Goal: Information Seeking & Learning: Learn about a topic

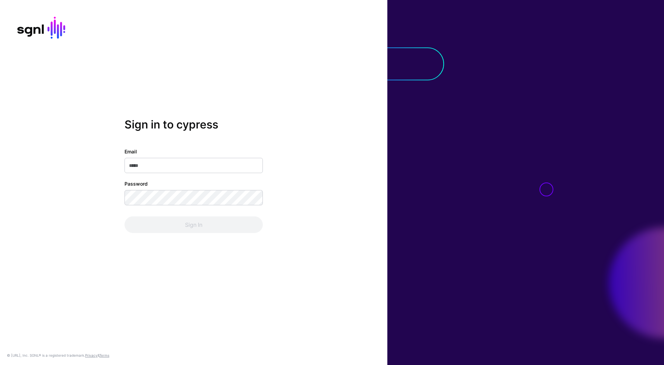
click at [187, 166] on input "Email" at bounding box center [194, 165] width 138 height 15
type input "**********"
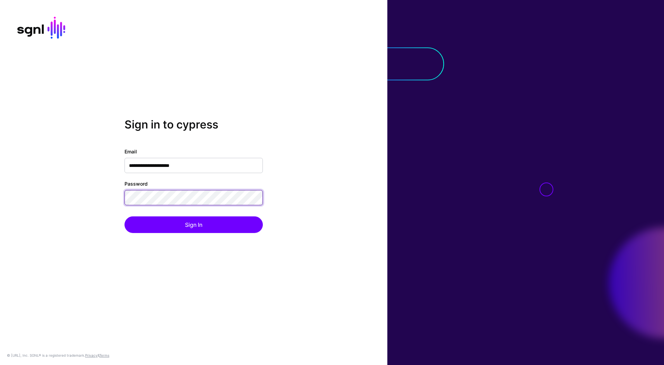
click at [125, 216] on button "Sign In" at bounding box center [194, 224] width 138 height 17
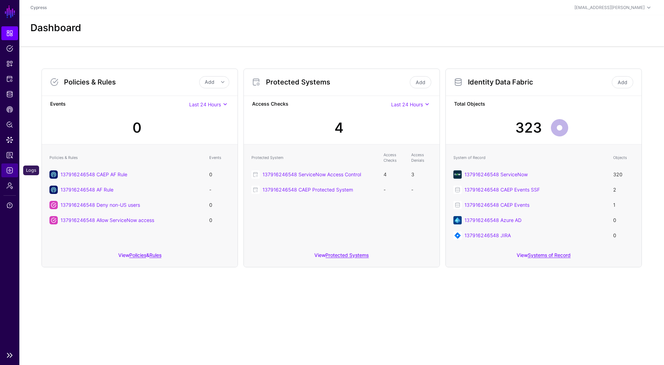
click at [6, 175] on link "Logs" at bounding box center [9, 170] width 17 height 14
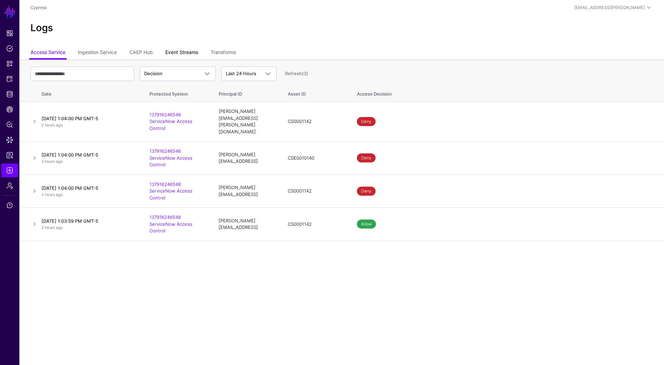
click at [177, 55] on link "Event Streams" at bounding box center [181, 52] width 33 height 13
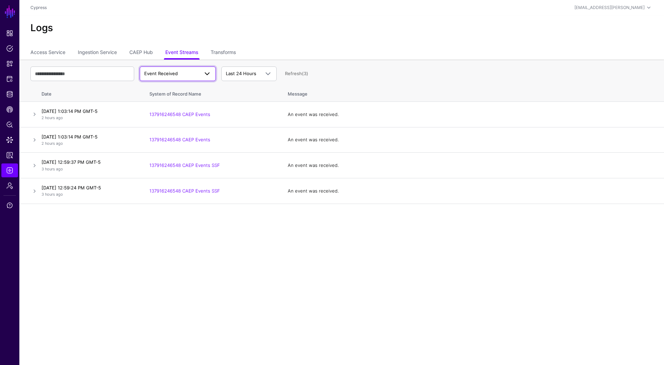
click at [186, 74] on span "Event Received" at bounding box center [171, 73] width 55 height 7
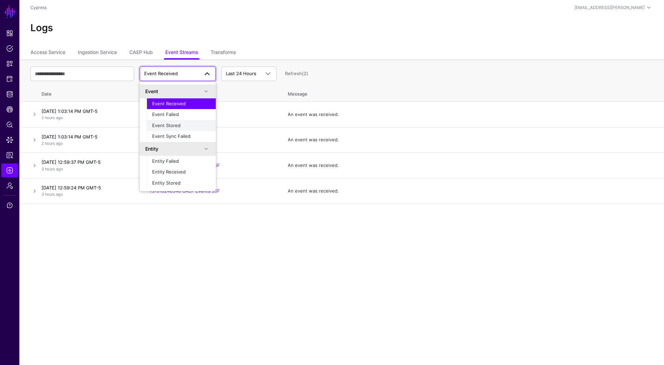
click at [186, 129] on button "Event Stored" at bounding box center [181, 125] width 69 height 11
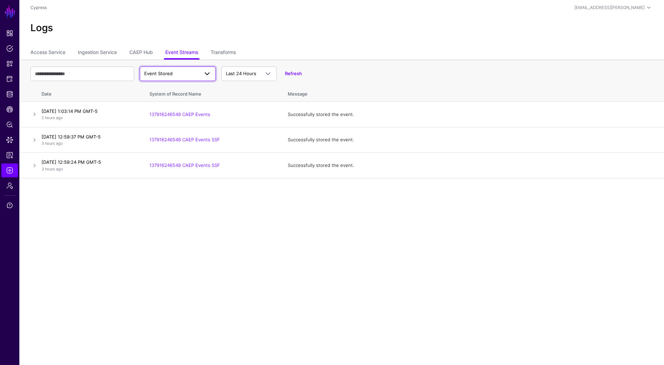
click at [180, 75] on span "Event Stored" at bounding box center [171, 73] width 55 height 7
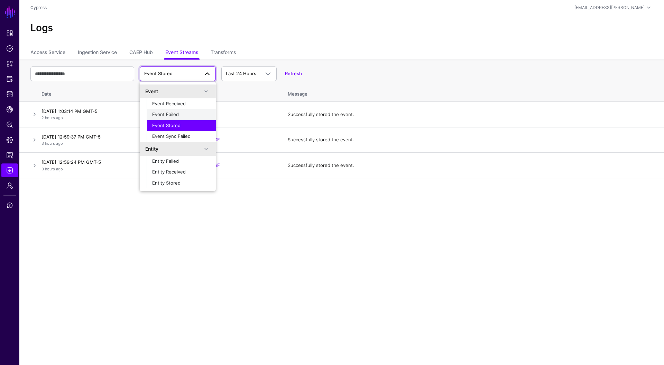
click at [175, 110] on button "Event Failed" at bounding box center [181, 114] width 69 height 11
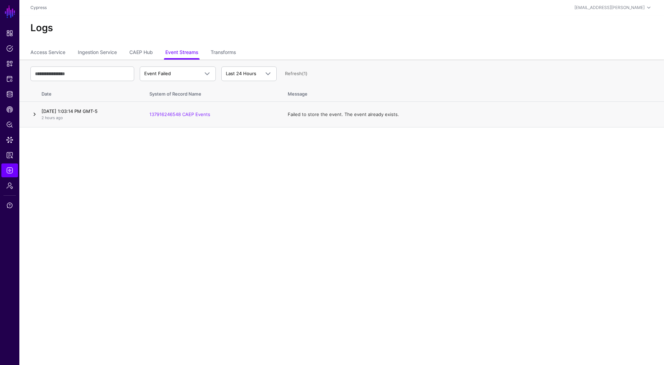
click at [36, 117] on link at bounding box center [34, 114] width 8 height 8
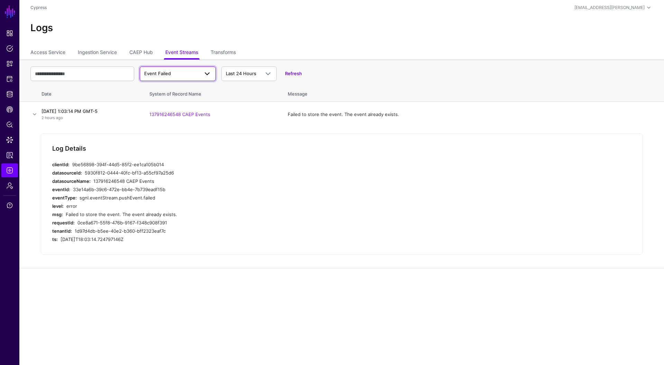
click at [167, 76] on span "Event Failed" at bounding box center [171, 73] width 55 height 7
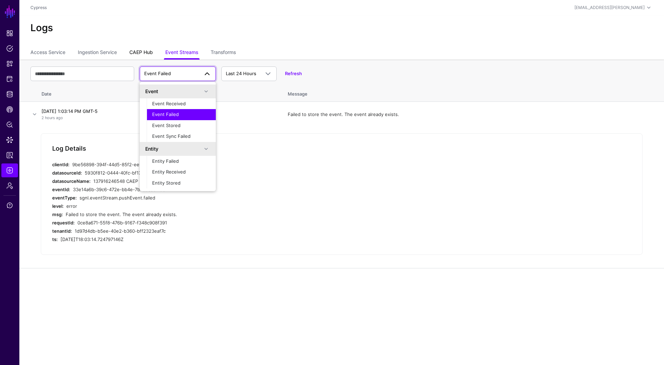
click at [145, 55] on link "CAEP Hub" at bounding box center [141, 52] width 24 height 13
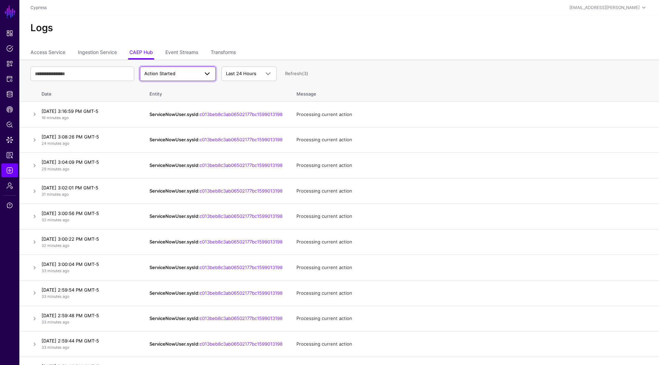
click at [175, 72] on span "Action Started" at bounding box center [171, 73] width 55 height 7
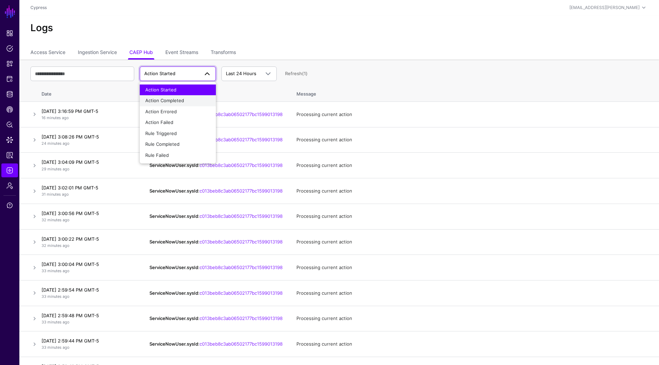
click at [173, 101] on span "Action Completed" at bounding box center [164, 101] width 39 height 6
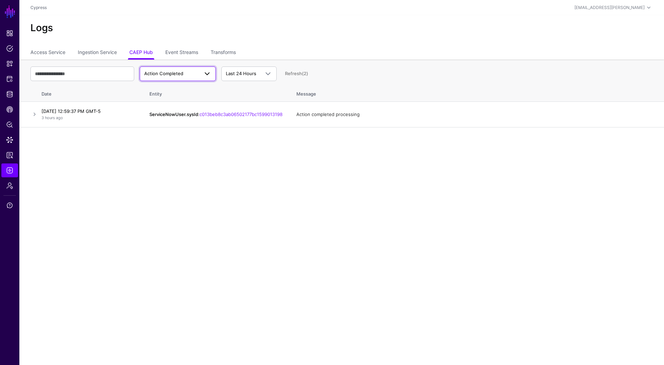
click at [166, 74] on span "Action Completed" at bounding box center [163, 74] width 39 height 6
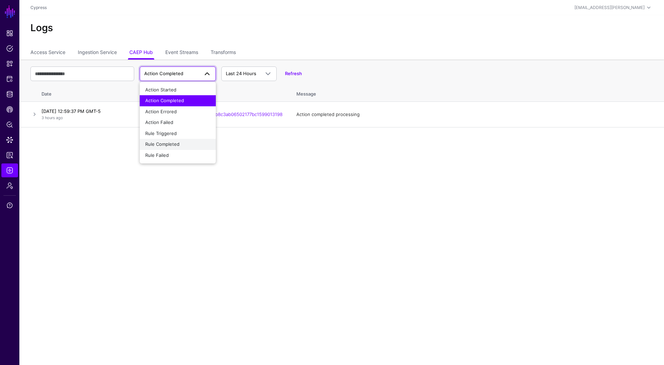
click at [171, 145] on span "Rule Completed" at bounding box center [162, 144] width 34 height 6
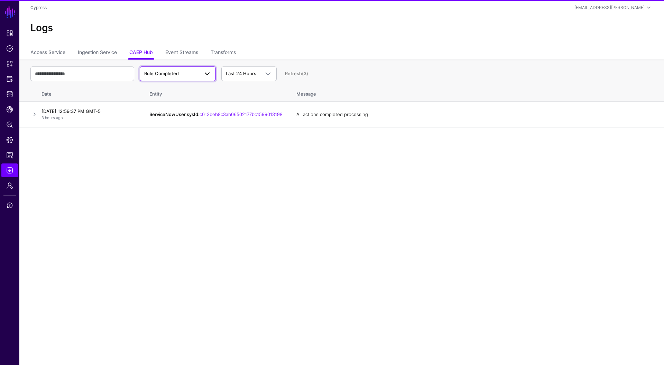
click at [175, 76] on span "Rule Completed" at bounding box center [171, 73] width 55 height 7
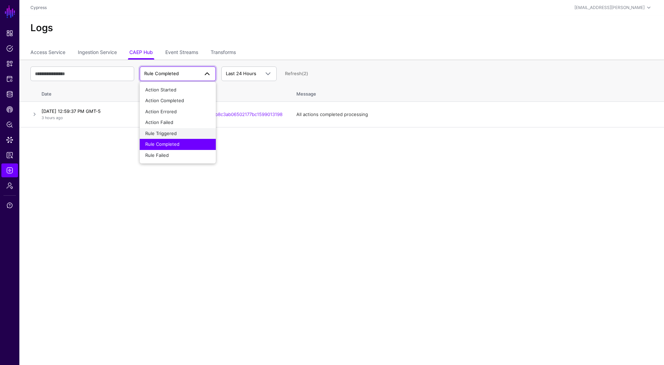
click at [175, 136] on div "Rule Triggered" at bounding box center [177, 133] width 65 height 7
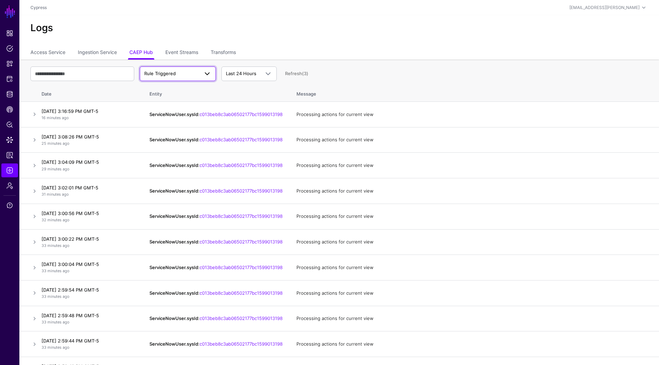
click at [180, 72] on span "Rule Triggered" at bounding box center [171, 73] width 55 height 7
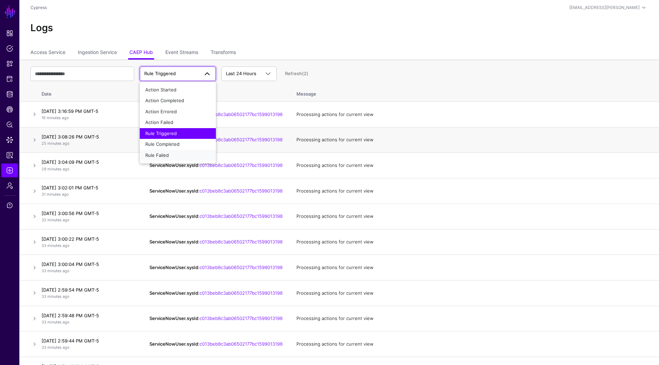
click at [168, 150] on button "Rule Failed" at bounding box center [178, 155] width 76 height 11
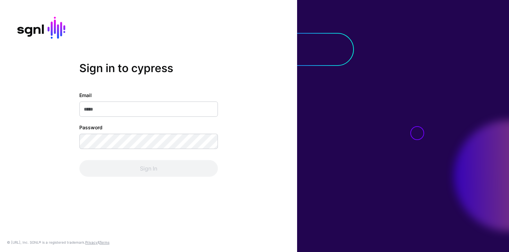
click at [136, 106] on input "Email" at bounding box center [148, 108] width 138 height 15
type input "**********"
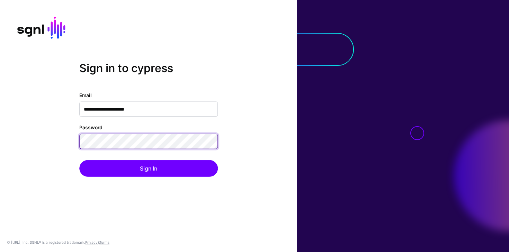
click at [79, 160] on button "Sign In" at bounding box center [148, 168] width 138 height 17
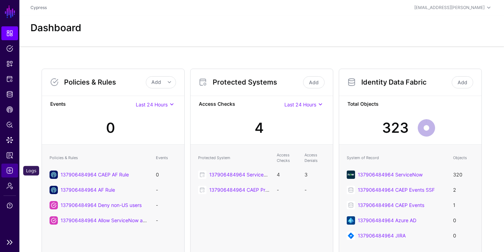
click at [12, 169] on span "Logs" at bounding box center [9, 170] width 7 height 7
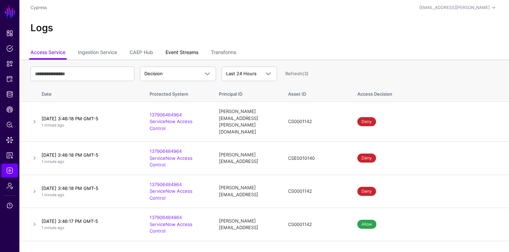
click at [178, 53] on link "Event Streams" at bounding box center [181, 52] width 33 height 13
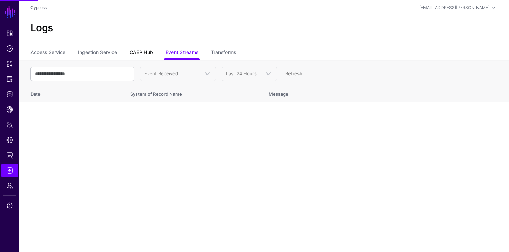
click at [143, 51] on link "CAEP Hub" at bounding box center [141, 52] width 24 height 13
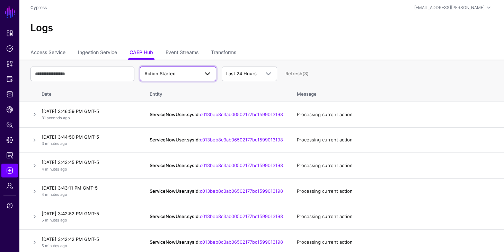
click at [162, 73] on span "Action Started" at bounding box center [159, 74] width 31 height 6
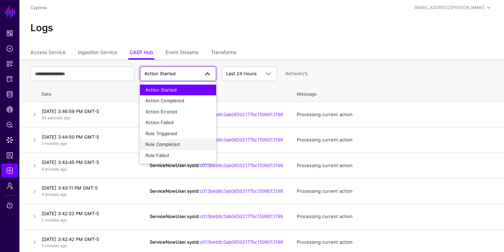
click at [172, 144] on span "Rule Completed" at bounding box center [162, 144] width 34 height 6
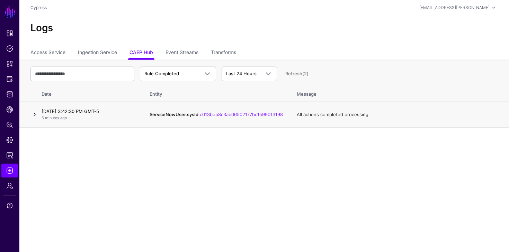
click at [34, 116] on link at bounding box center [34, 114] width 8 height 8
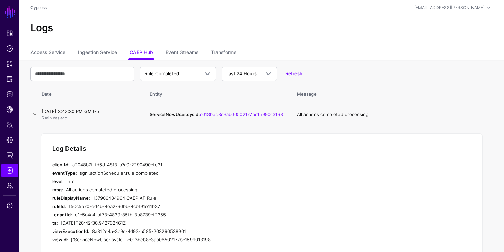
click at [36, 117] on link at bounding box center [34, 114] width 8 height 8
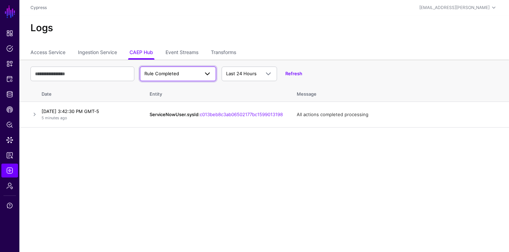
click at [171, 76] on span "Rule Completed" at bounding box center [161, 74] width 35 height 6
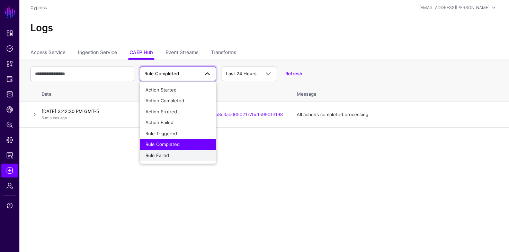
click at [169, 153] on div "Rule Failed" at bounding box center [177, 155] width 65 height 7
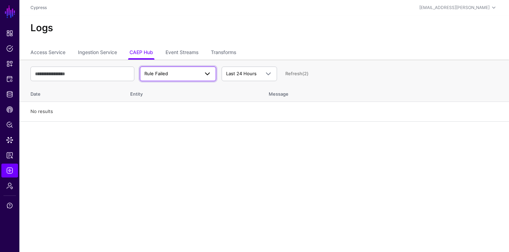
click at [175, 72] on span "Rule Failed" at bounding box center [171, 73] width 55 height 7
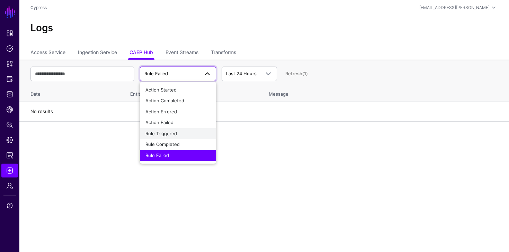
click at [173, 137] on button "Rule Triggered" at bounding box center [178, 133] width 76 height 11
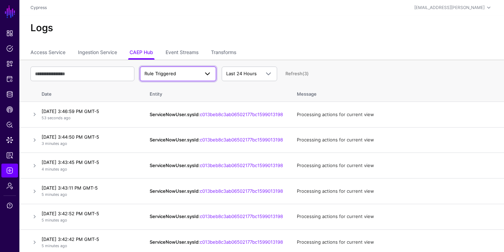
click at [179, 77] on span "Rule Triggered" at bounding box center [177, 74] width 67 height 8
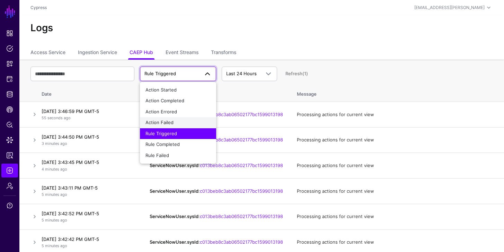
click at [172, 124] on span "Action Failed" at bounding box center [159, 122] width 28 height 6
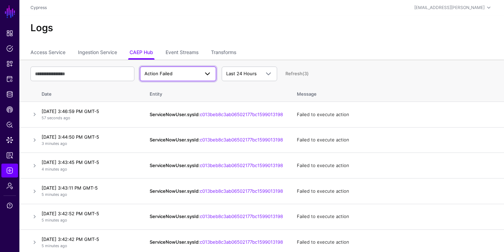
click at [179, 73] on span "Action Failed" at bounding box center [171, 73] width 55 height 7
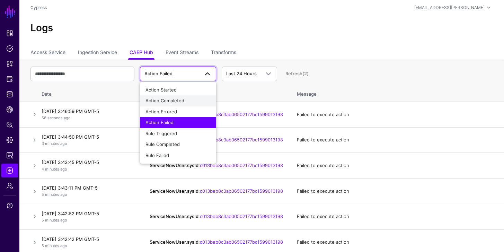
click at [171, 101] on span "Action Completed" at bounding box center [164, 101] width 39 height 6
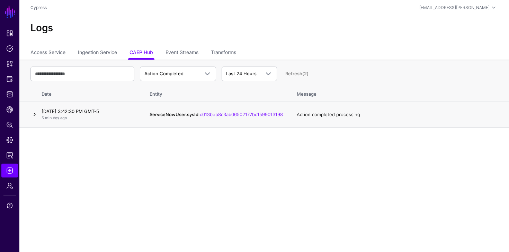
click at [32, 116] on link at bounding box center [34, 114] width 8 height 8
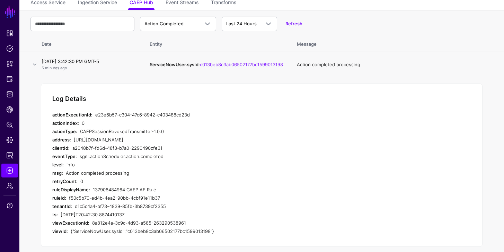
scroll to position [52, 0]
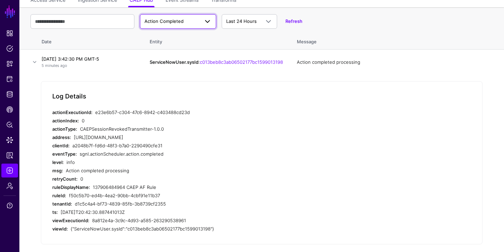
click at [185, 22] on span "Action Completed" at bounding box center [171, 21] width 55 height 7
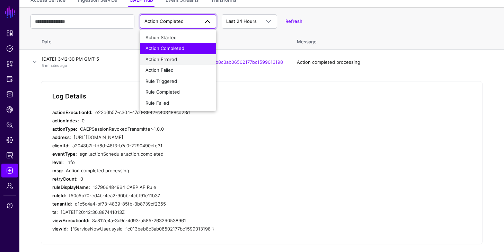
click at [165, 60] on span "Action Errored" at bounding box center [160, 59] width 31 height 6
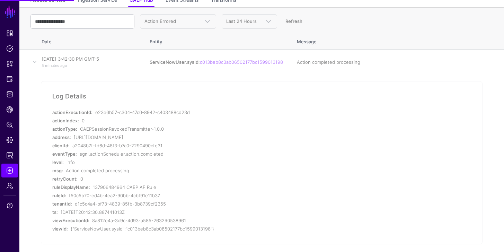
scroll to position [0, 0]
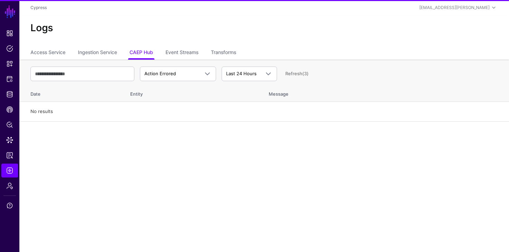
click at [188, 21] on div "Logs" at bounding box center [263, 30] width 489 height 31
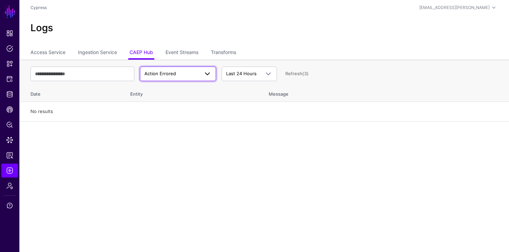
click at [191, 67] on link "Action Errored" at bounding box center [178, 73] width 76 height 15
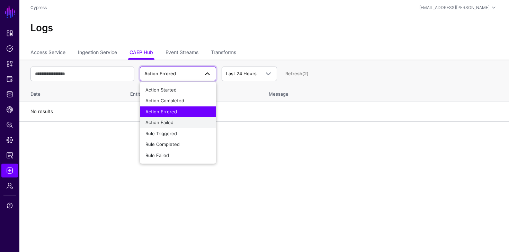
click at [174, 119] on div "Action Failed" at bounding box center [177, 122] width 65 height 7
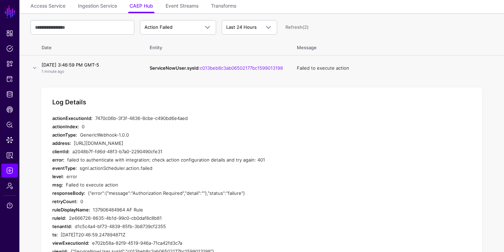
scroll to position [59, 0]
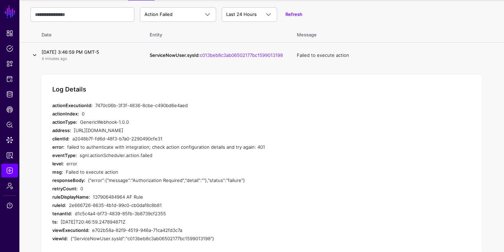
click at [35, 57] on link at bounding box center [34, 55] width 8 height 8
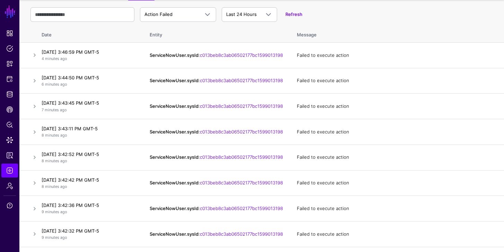
click at [154, 21] on div "Action Failed Action Started Action Completed Action Errored Action Failed Rule…" at bounding box center [261, 14] width 462 height 20
click at [156, 12] on span "Action Failed" at bounding box center [158, 14] width 28 height 6
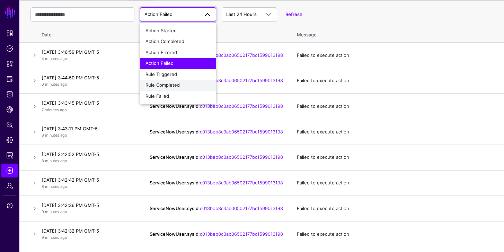
click at [165, 82] on div "Rule Completed" at bounding box center [177, 85] width 65 height 7
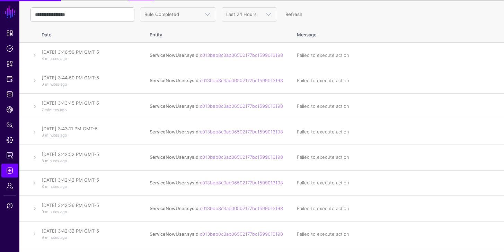
scroll to position [0, 0]
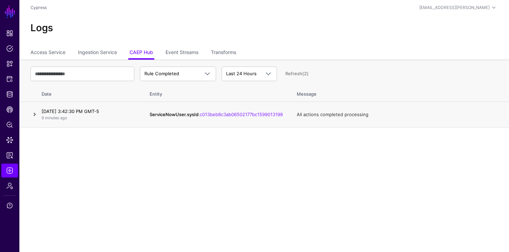
click at [33, 115] on link at bounding box center [34, 114] width 8 height 8
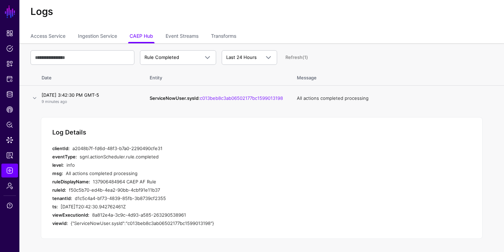
scroll to position [17, 0]
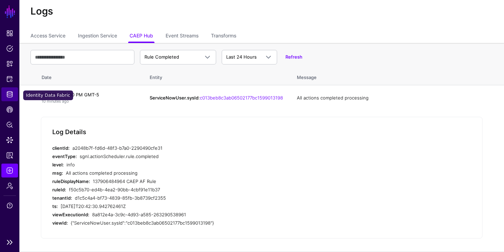
click at [12, 89] on link "Identity Data Fabric" at bounding box center [9, 94] width 17 height 14
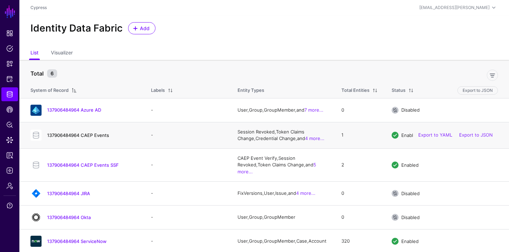
click at [90, 136] on link "137906484964 CAEP Events" at bounding box center [78, 135] width 62 height 6
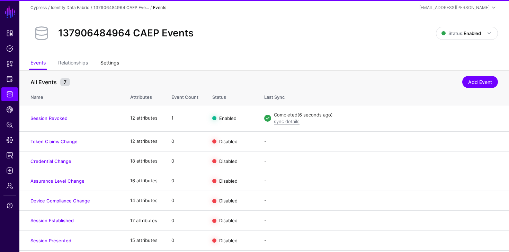
click at [107, 64] on link "Settings" at bounding box center [109, 63] width 19 height 13
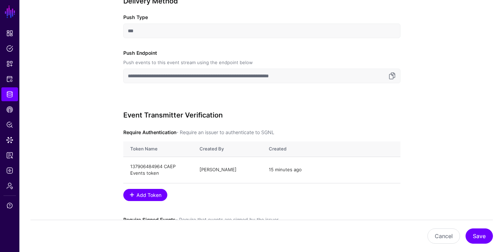
scroll to position [317, 0]
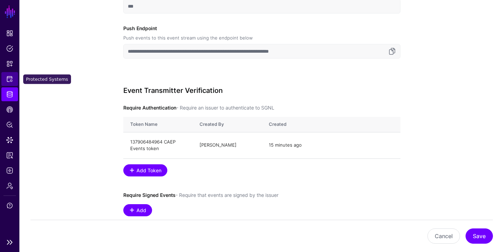
click at [12, 76] on span "Protected Systems" at bounding box center [9, 78] width 7 height 7
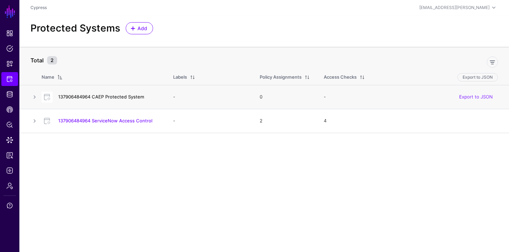
click at [117, 97] on link "137906484964 CAEP Protected System" at bounding box center [101, 97] width 86 height 6
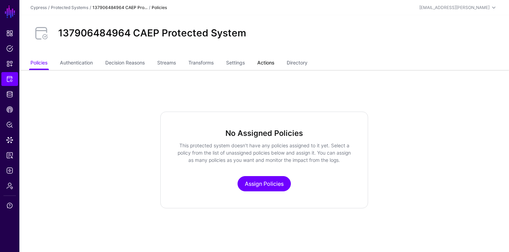
click at [262, 66] on link "Actions" at bounding box center [265, 63] width 17 height 13
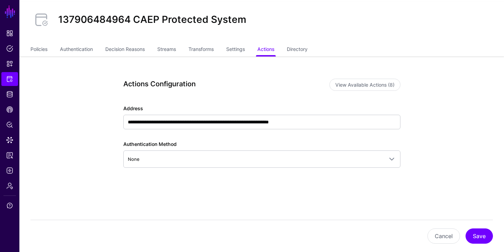
scroll to position [15, 0]
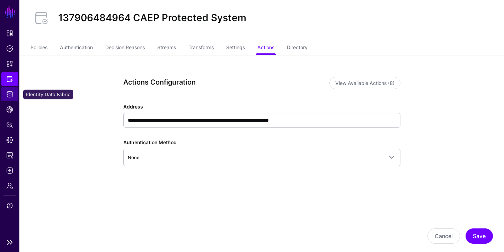
click at [13, 93] on link "Identity Data Fabric" at bounding box center [9, 94] width 17 height 14
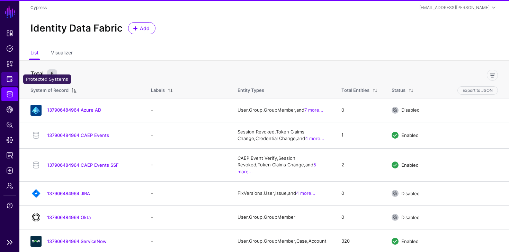
click at [15, 79] on link "Protected Systems" at bounding box center [9, 79] width 17 height 14
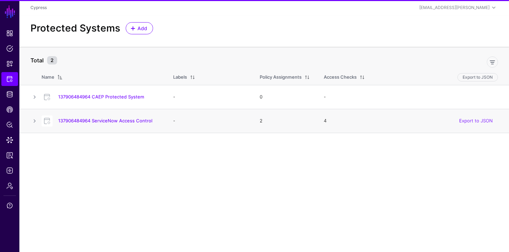
click at [99, 124] on div "137906484964 ServiceNow Access Control" at bounding box center [100, 120] width 123 height 11
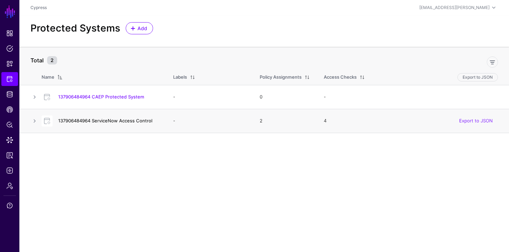
click at [100, 123] on link "137906484964 ServiceNow Access Control" at bounding box center [105, 121] width 94 height 6
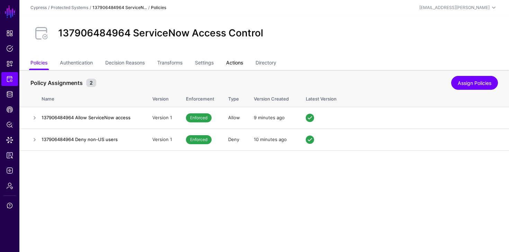
click at [240, 64] on link "Actions" at bounding box center [234, 63] width 17 height 13
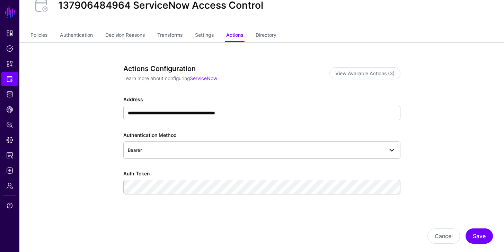
scroll to position [33, 0]
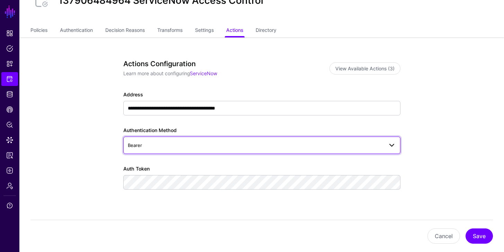
click at [206, 143] on span "Bearer" at bounding box center [255, 145] width 255 height 8
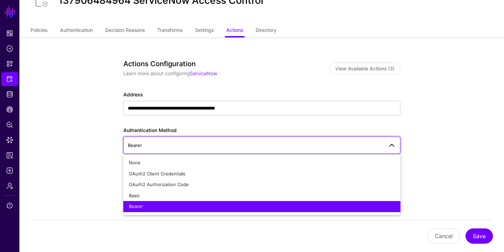
click at [57, 145] on app-integrations-item-actions "**********" at bounding box center [261, 157] width 484 height 241
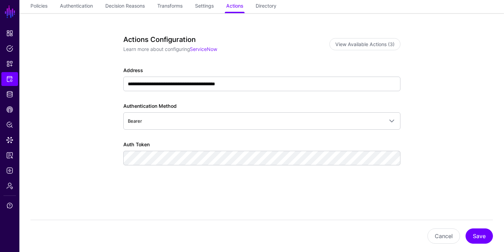
scroll to position [59, 0]
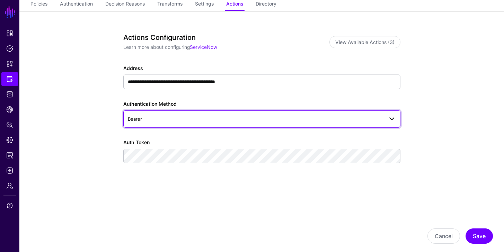
click at [171, 120] on span "Bearer" at bounding box center [255, 119] width 255 height 8
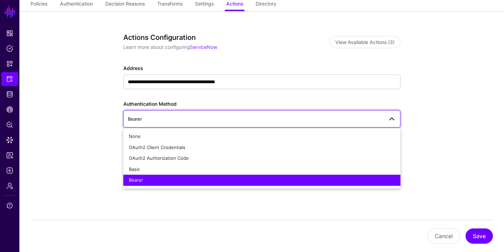
click at [171, 120] on span "Bearer" at bounding box center [255, 119] width 255 height 8
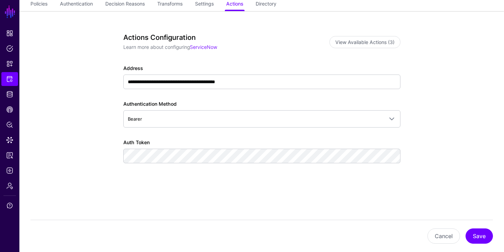
click at [106, 118] on div "**********" at bounding box center [261, 131] width 321 height 241
click at [9, 102] on ul "Dashboard Policies Snippets Protected Systems Identity Data Fabric CAEP Hub Pol…" at bounding box center [9, 130] width 19 height 208
click at [9, 109] on span "CAEP Hub" at bounding box center [9, 109] width 7 height 7
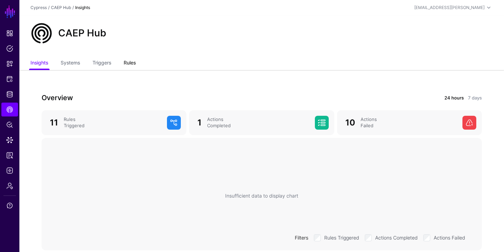
click at [130, 57] on link "Rules" at bounding box center [130, 63] width 12 height 13
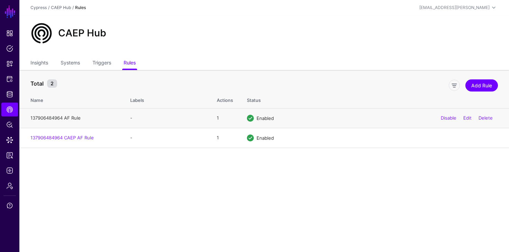
click at [72, 117] on link "137906484964 AF Rule" at bounding box center [55, 118] width 50 height 6
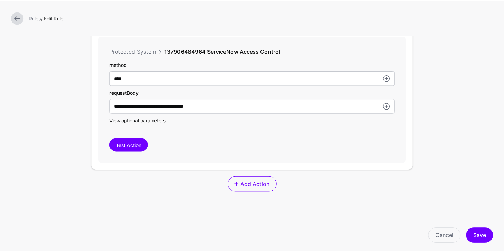
scroll to position [204, 0]
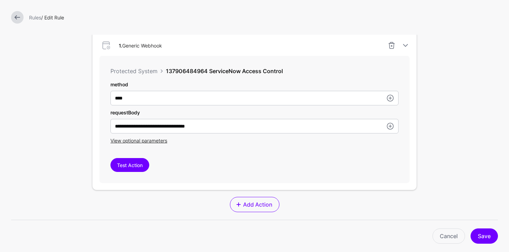
click at [19, 20] on link at bounding box center [17, 17] width 12 height 12
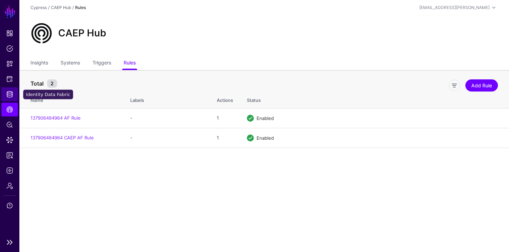
click at [9, 95] on span "Identity Data Fabric" at bounding box center [9, 94] width 7 height 7
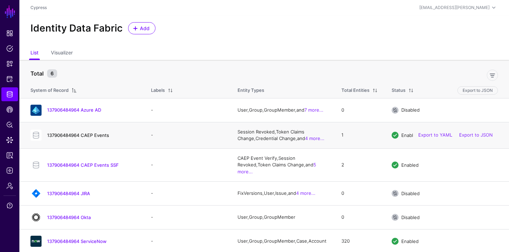
click at [96, 132] on link "137906484964 CAEP Events" at bounding box center [78, 135] width 62 height 6
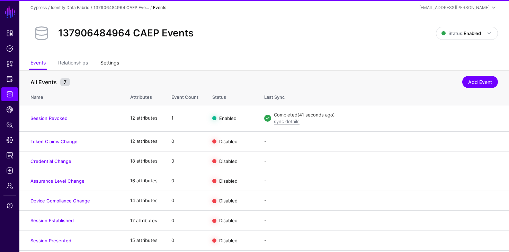
click at [117, 62] on link "Settings" at bounding box center [109, 63] width 19 height 13
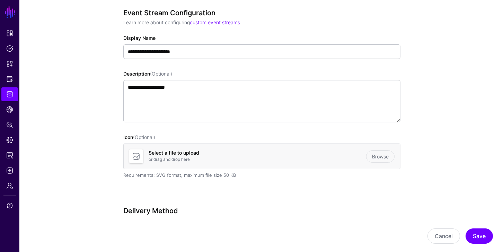
scroll to position [116, 0]
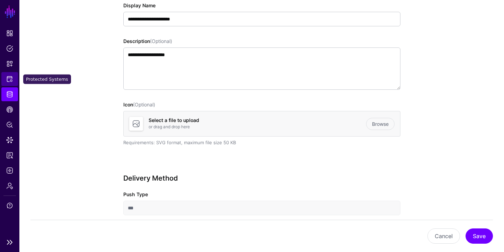
click at [12, 79] on span "Protected Systems" at bounding box center [9, 78] width 7 height 7
